Goal: Transaction & Acquisition: Purchase product/service

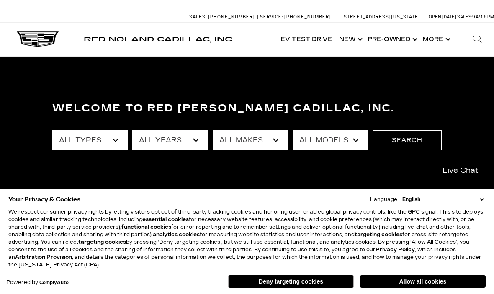
click at [319, 279] on button "Deny targeting cookies" at bounding box center [291, 281] width 126 height 13
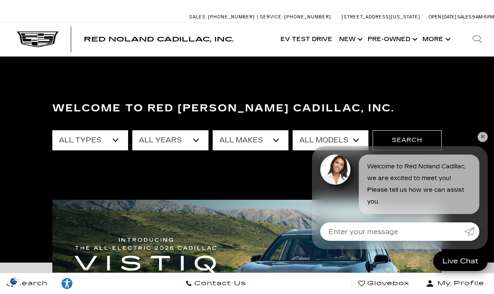
click at [97, 138] on select "All Types New Used Certified Used Demo" at bounding box center [90, 140] width 76 height 20
select select "Certified Used"
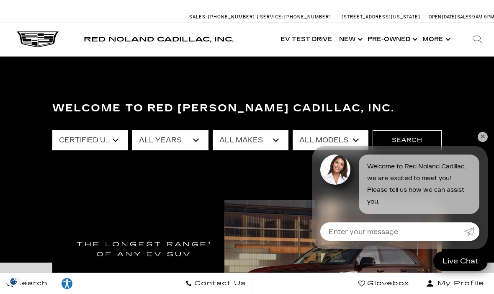
click at [173, 140] on select "All Years 2024 2022" at bounding box center [170, 140] width 76 height 20
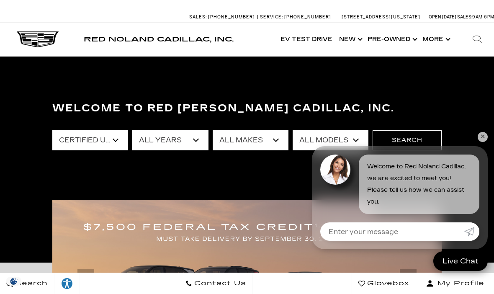
click at [272, 137] on select "All Makes Cadillac" at bounding box center [251, 140] width 76 height 20
select select "Cadillac"
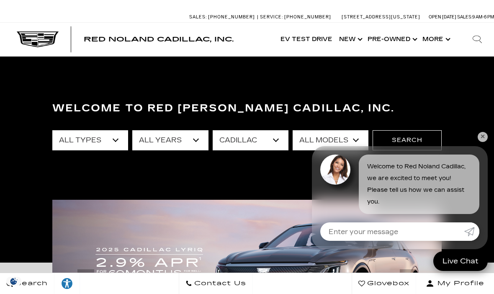
click at [350, 138] on select "All Models CT5 Escalade XT4 XT5" at bounding box center [331, 140] width 76 height 20
select select "XT5"
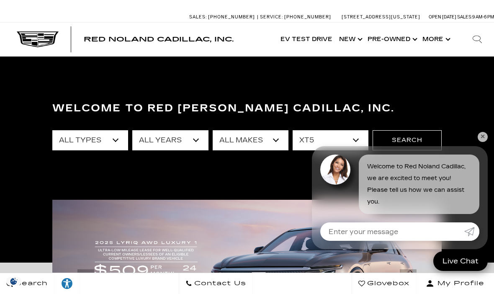
click at [412, 142] on button "Search" at bounding box center [407, 140] width 69 height 20
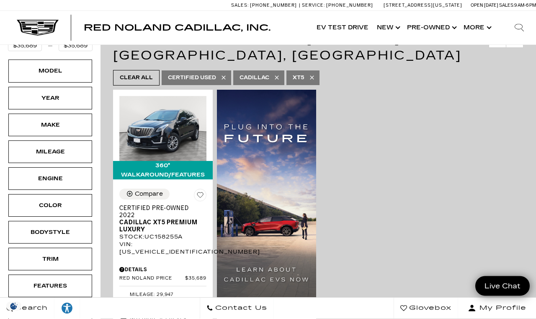
scroll to position [149, 0]
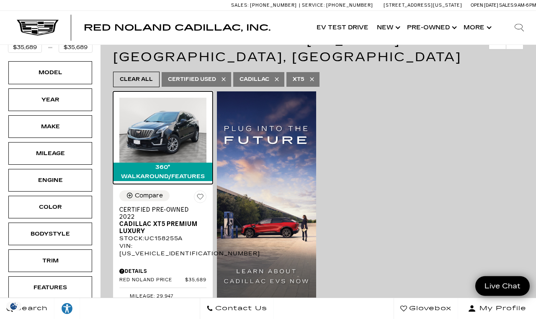
click at [154, 131] on img at bounding box center [162, 130] width 87 height 65
